Goal: Check status: Check status

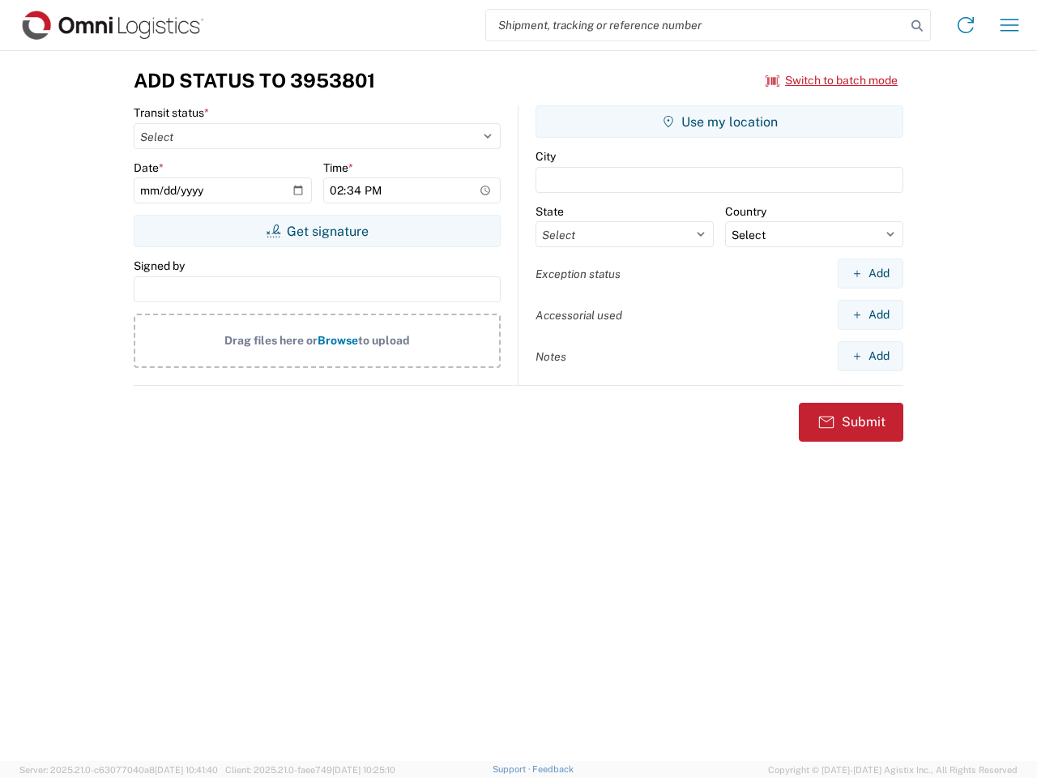
click at [696, 25] on input "search" at bounding box center [696, 25] width 420 height 31
click at [918, 26] on icon at bounding box center [917, 26] width 23 height 23
click at [966, 25] on icon at bounding box center [966, 25] width 26 height 26
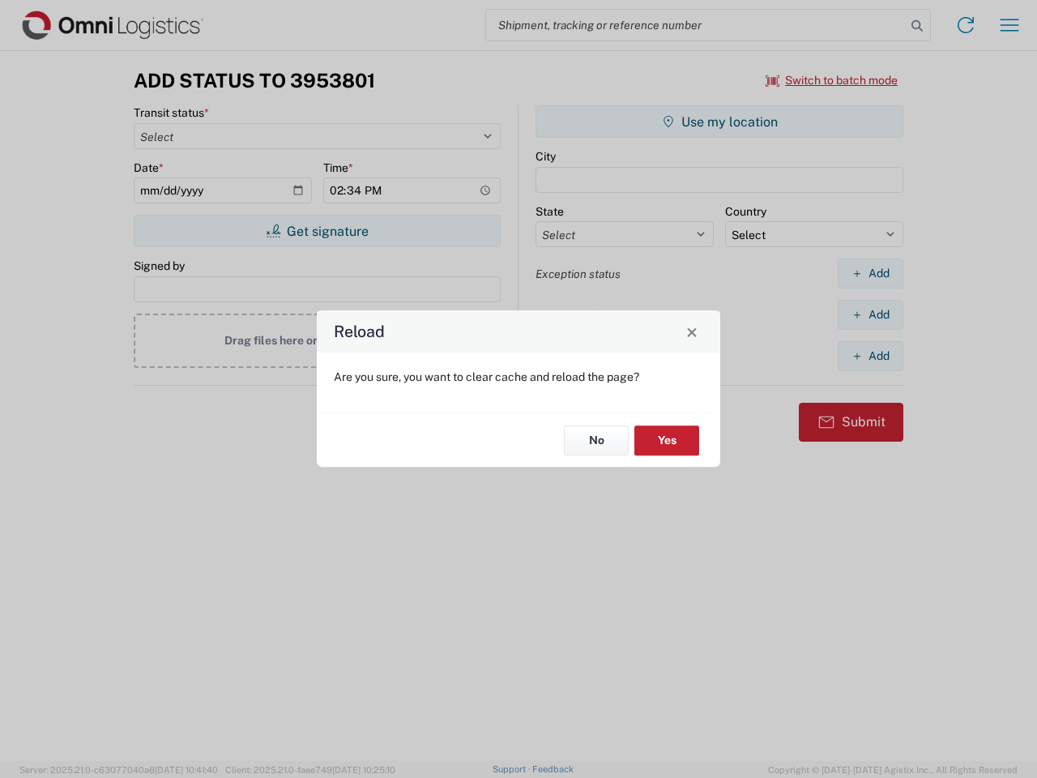
click at [1010, 25] on div "Reload Are you sure, you want to clear cache and reload the page? No Yes" at bounding box center [518, 389] width 1037 height 778
click at [832, 80] on div "Reload Are you sure, you want to clear cache and reload the page? No Yes" at bounding box center [518, 389] width 1037 height 778
click at [317, 231] on div "Reload Are you sure, you want to clear cache and reload the page? No Yes" at bounding box center [518, 389] width 1037 height 778
click at [720, 122] on div "Reload Are you sure, you want to clear cache and reload the page? No Yes" at bounding box center [518, 389] width 1037 height 778
click at [871, 273] on div "Reload Are you sure, you want to clear cache and reload the page? No Yes" at bounding box center [518, 389] width 1037 height 778
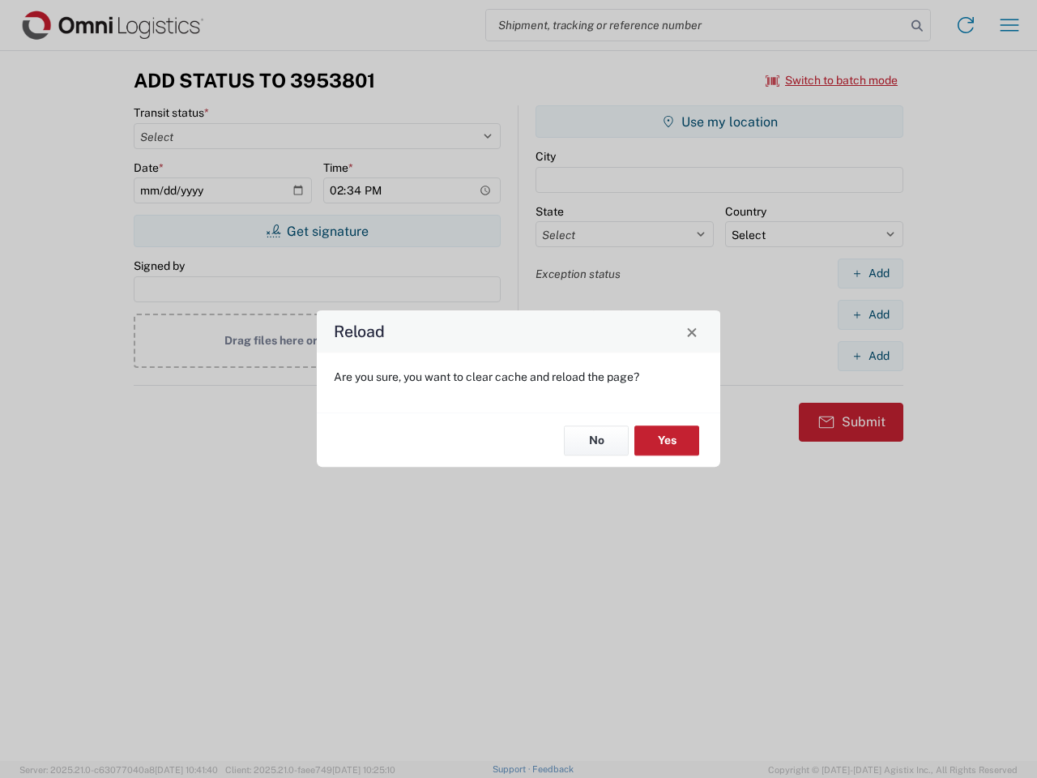
click at [871, 314] on div "Reload Are you sure, you want to clear cache and reload the page? No Yes" at bounding box center [518, 389] width 1037 height 778
click at [871, 356] on div "Reload Are you sure, you want to clear cache and reload the page? No Yes" at bounding box center [518, 389] width 1037 height 778
